Goal: Task Accomplishment & Management: Manage account settings

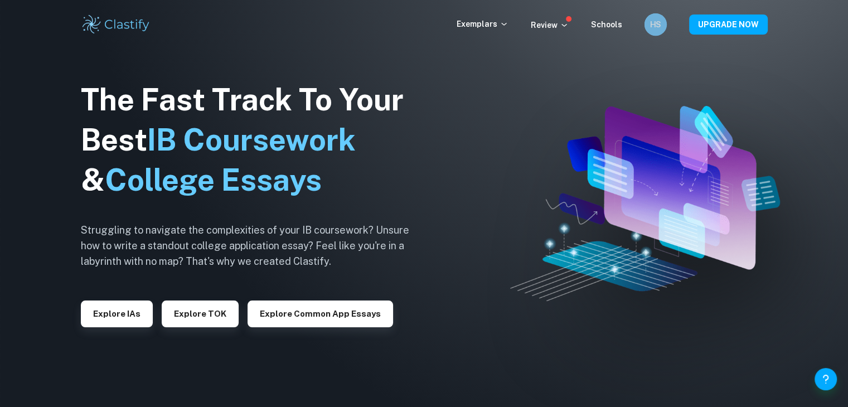
click at [647, 30] on div "HS" at bounding box center [655, 24] width 22 height 22
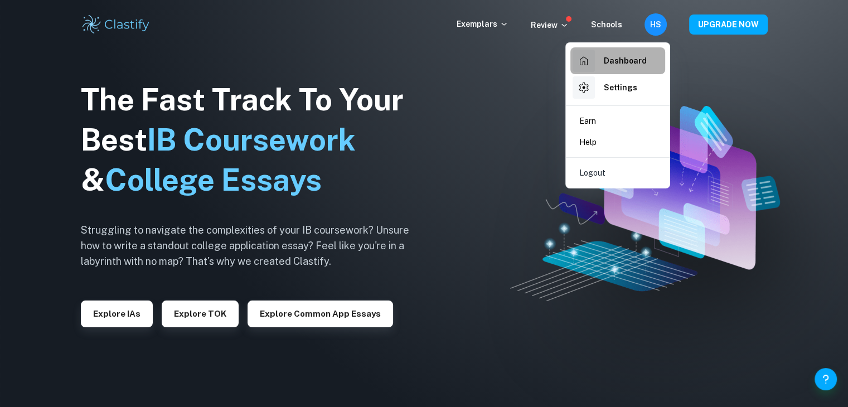
click at [639, 58] on h6 "Dashboard" at bounding box center [625, 61] width 43 height 12
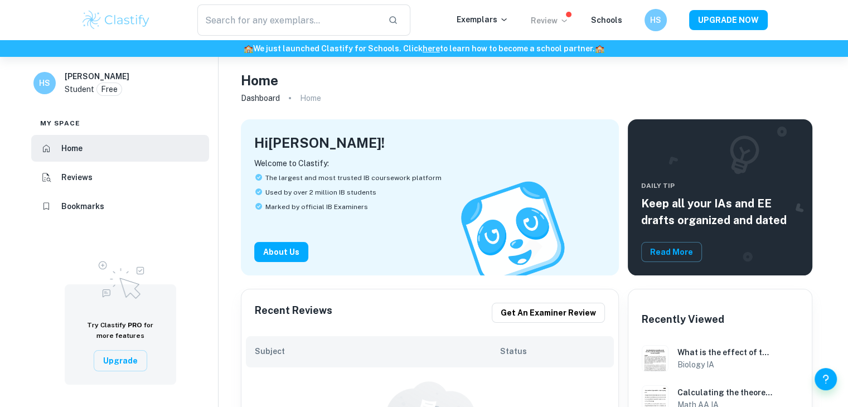
click at [555, 25] on p "Review" at bounding box center [550, 20] width 38 height 12
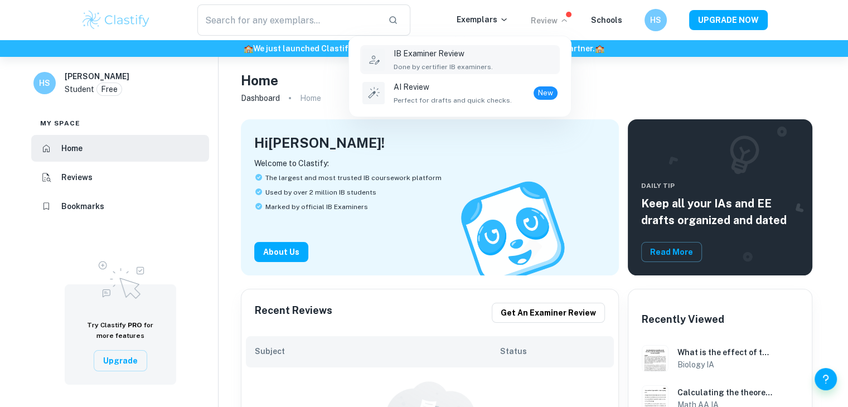
click at [496, 62] on div "IB Examiner Review Done by certifier IB examiners." at bounding box center [476, 59] width 164 height 25
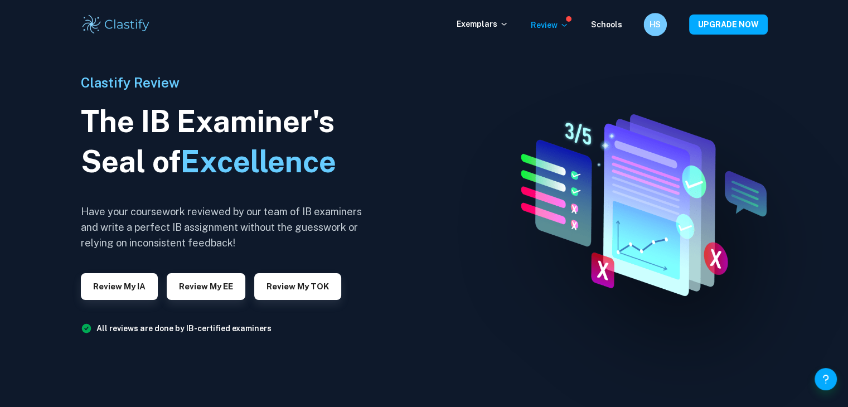
click at [668, 30] on div "HS" at bounding box center [667, 24] width 46 height 23
click at [656, 27] on h6 "HS" at bounding box center [655, 24] width 13 height 12
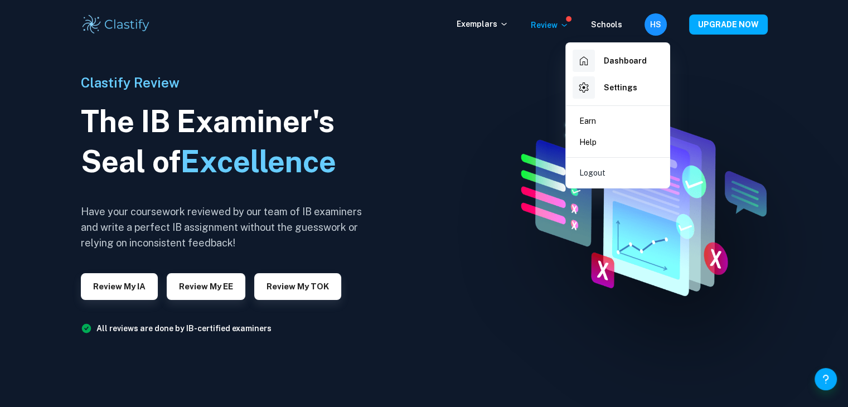
click at [631, 56] on h6 "Dashboard" at bounding box center [625, 61] width 43 height 12
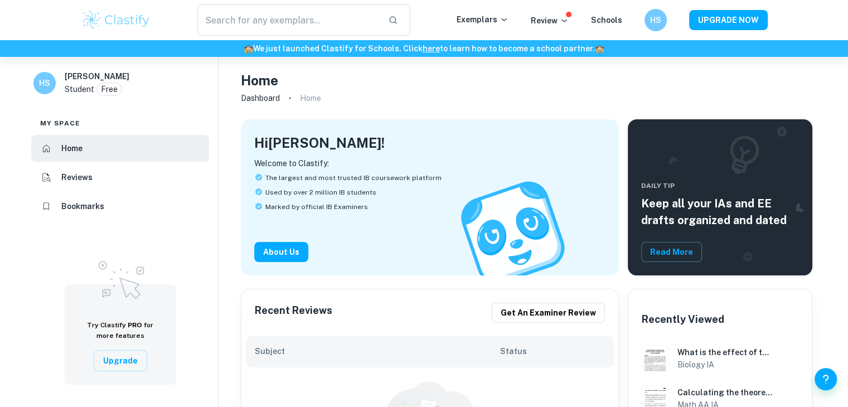
click at [39, 81] on h6 "HS" at bounding box center [44, 83] width 13 height 12
click at [71, 77] on h6 "[PERSON_NAME]" at bounding box center [97, 76] width 65 height 12
click at [656, 13] on div "HS" at bounding box center [655, 19] width 23 height 23
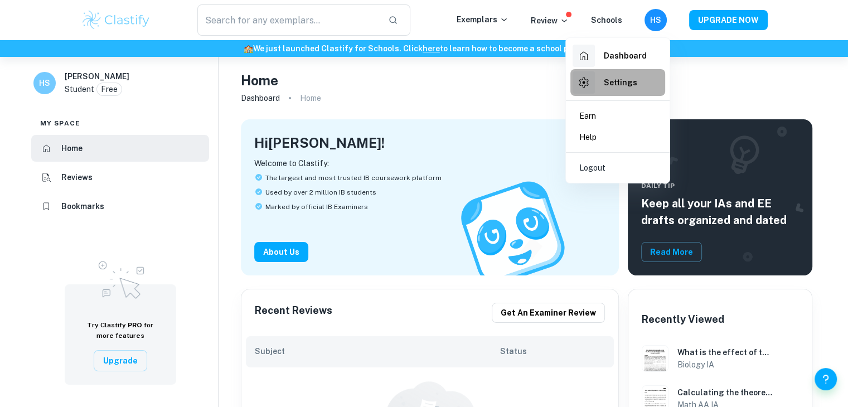
click at [642, 73] on li "Settings" at bounding box center [617, 82] width 95 height 27
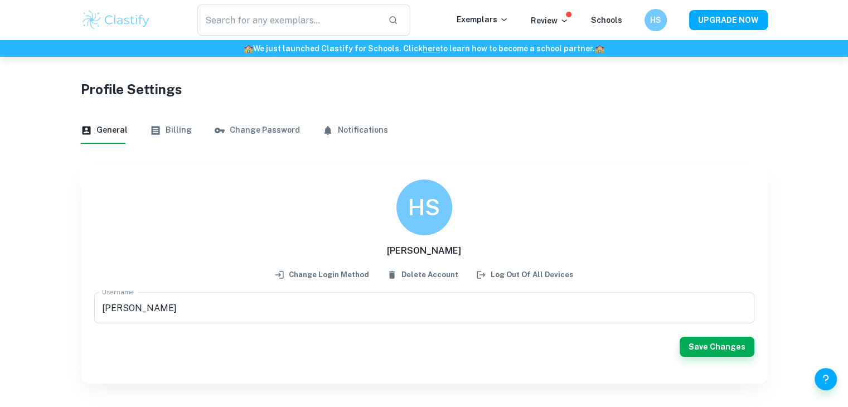
click at [267, 125] on button "Change Password" at bounding box center [257, 130] width 86 height 27
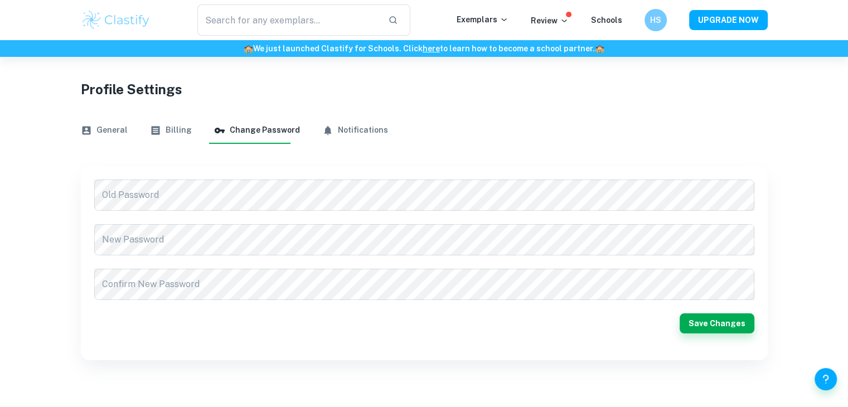
click at [170, 131] on button "Billing" at bounding box center [171, 130] width 42 height 27
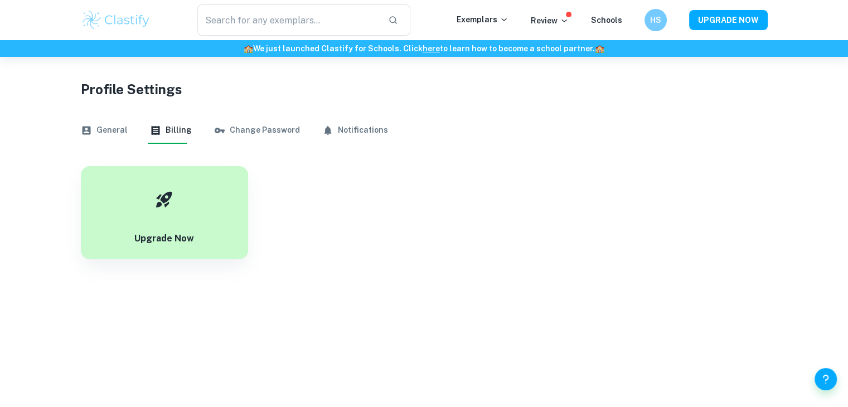
click at [99, 122] on button "General" at bounding box center [104, 130] width 47 height 27
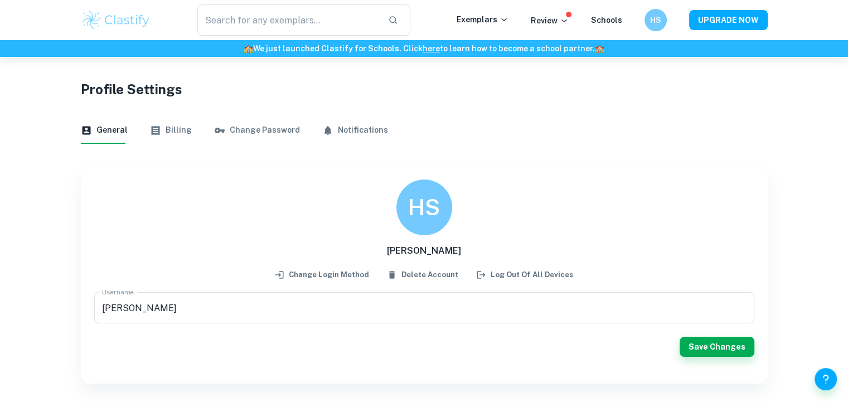
click at [141, 25] on img at bounding box center [116, 20] width 71 height 22
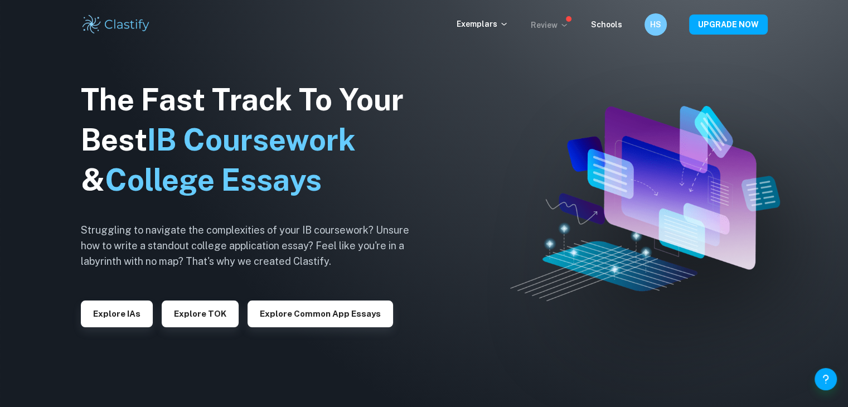
click at [562, 24] on icon at bounding box center [564, 25] width 9 height 9
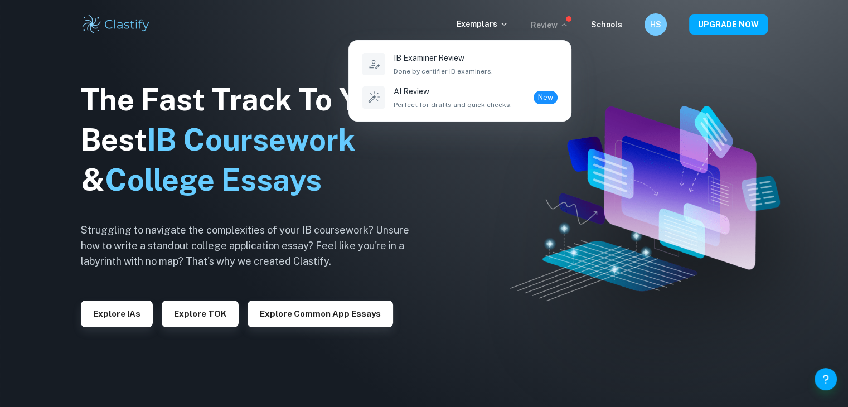
click at [635, 140] on div at bounding box center [424, 203] width 848 height 407
